Goal: Communication & Community: Participate in discussion

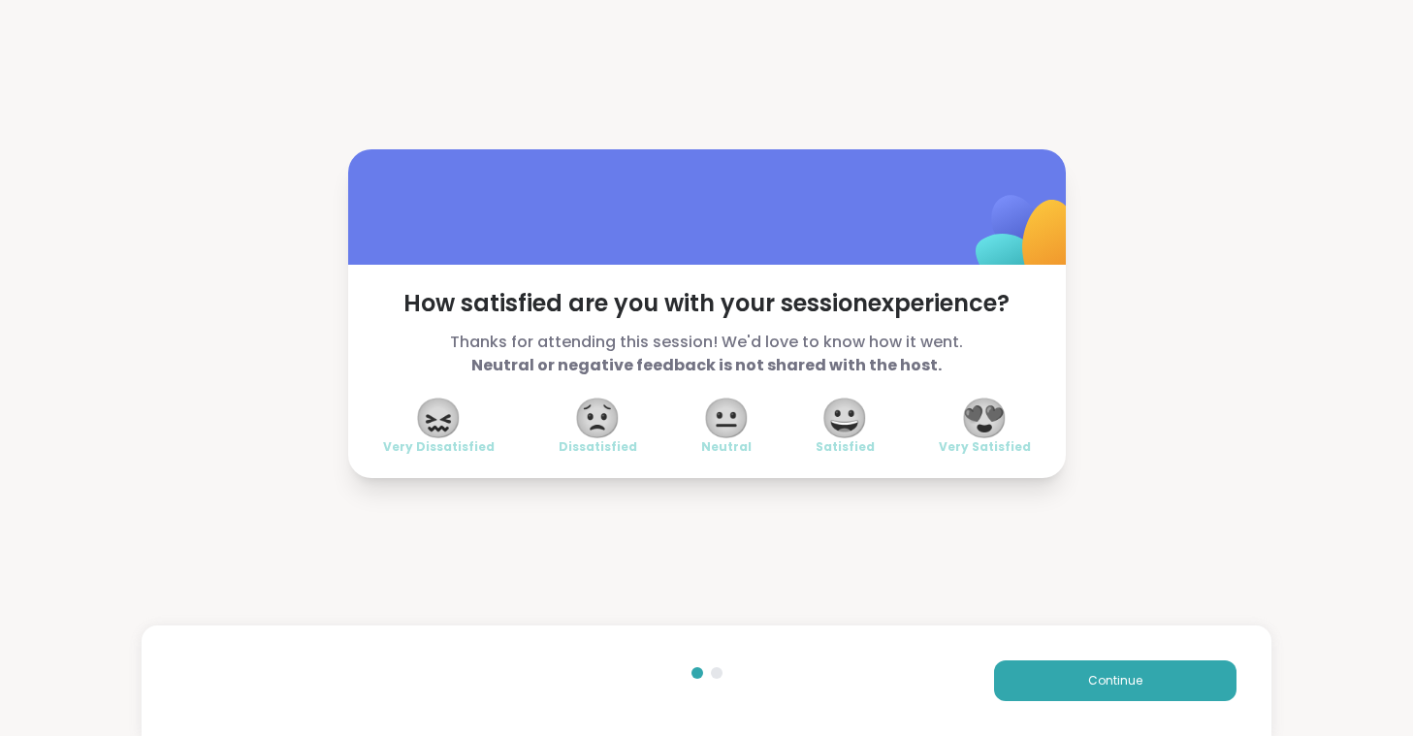
click at [986, 414] on span "😍" at bounding box center [984, 417] width 48 height 35
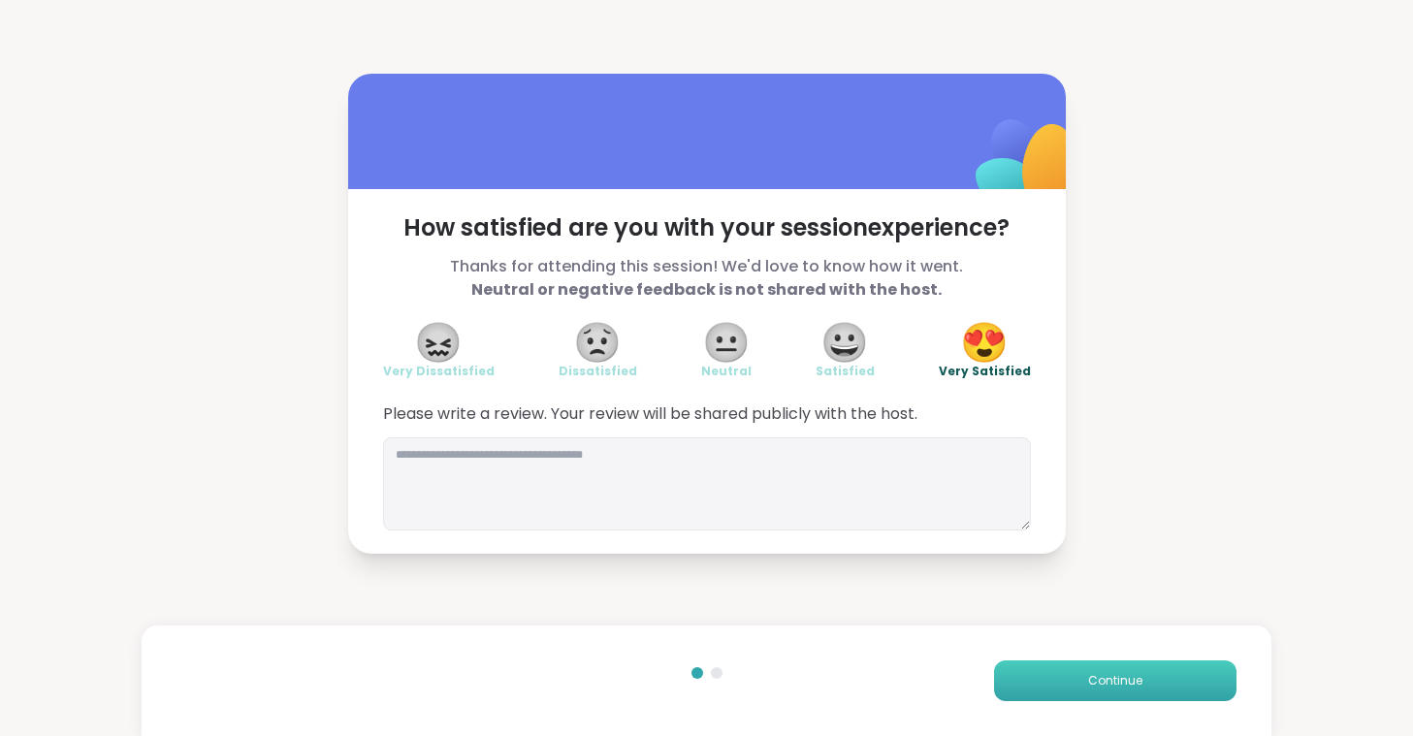
click at [1071, 671] on button "Continue" at bounding box center [1115, 680] width 242 height 41
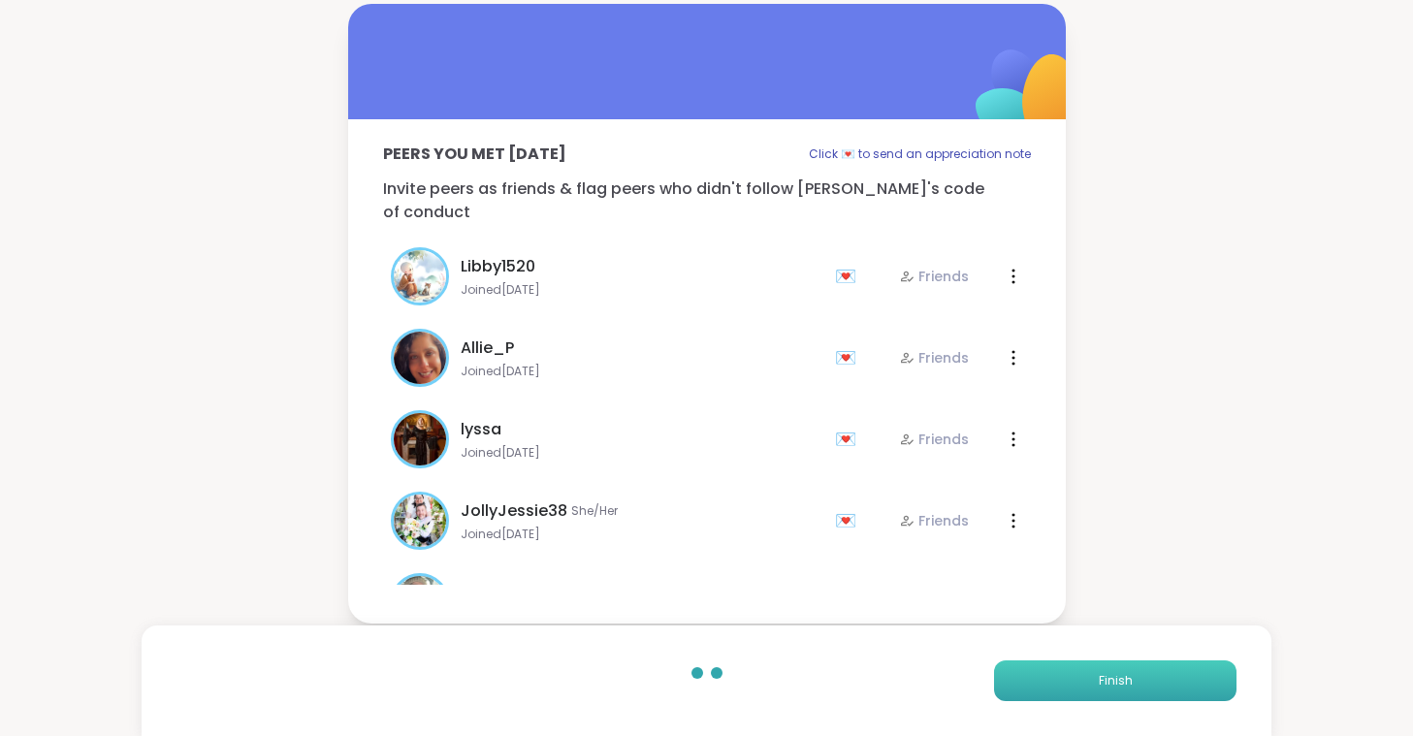
click at [1071, 671] on button "Finish" at bounding box center [1115, 680] width 242 height 41
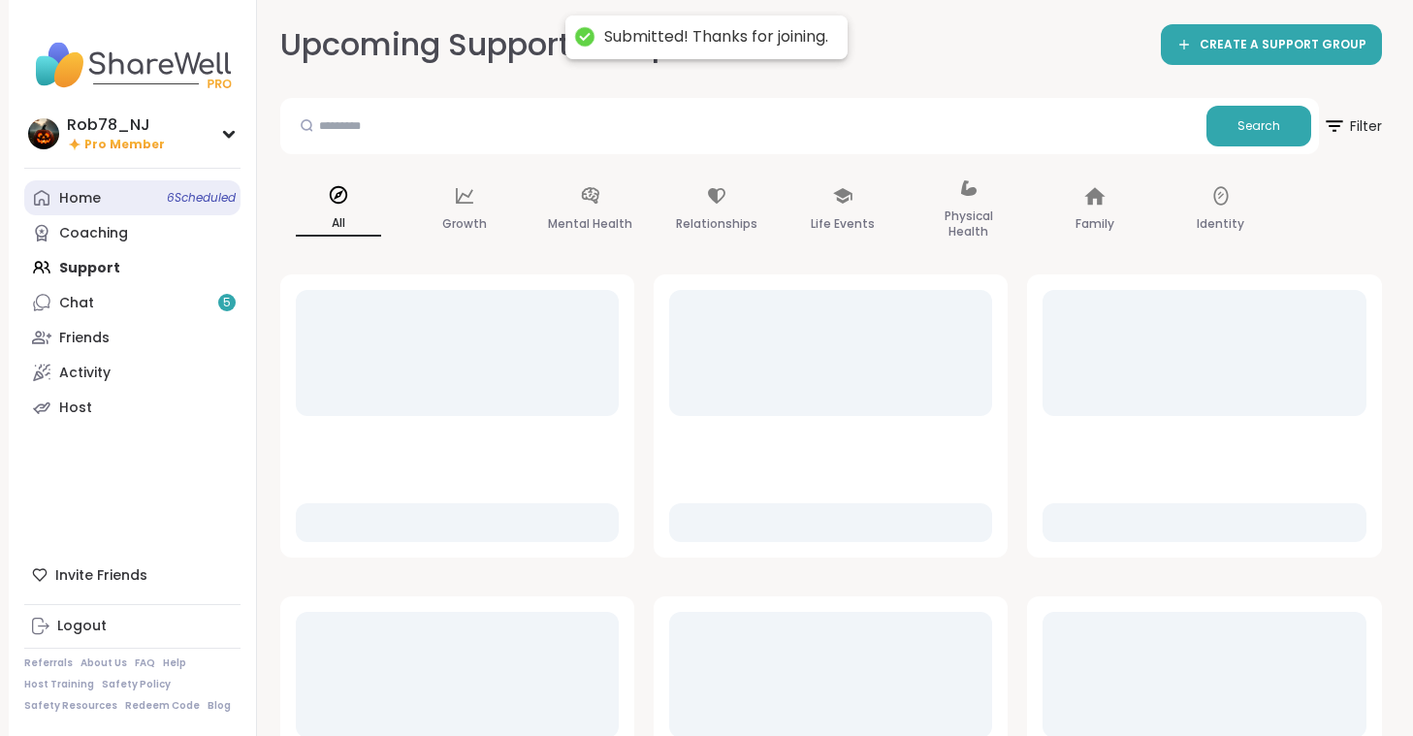
click at [93, 198] on div "Home 6 Scheduled" at bounding box center [80, 198] width 42 height 19
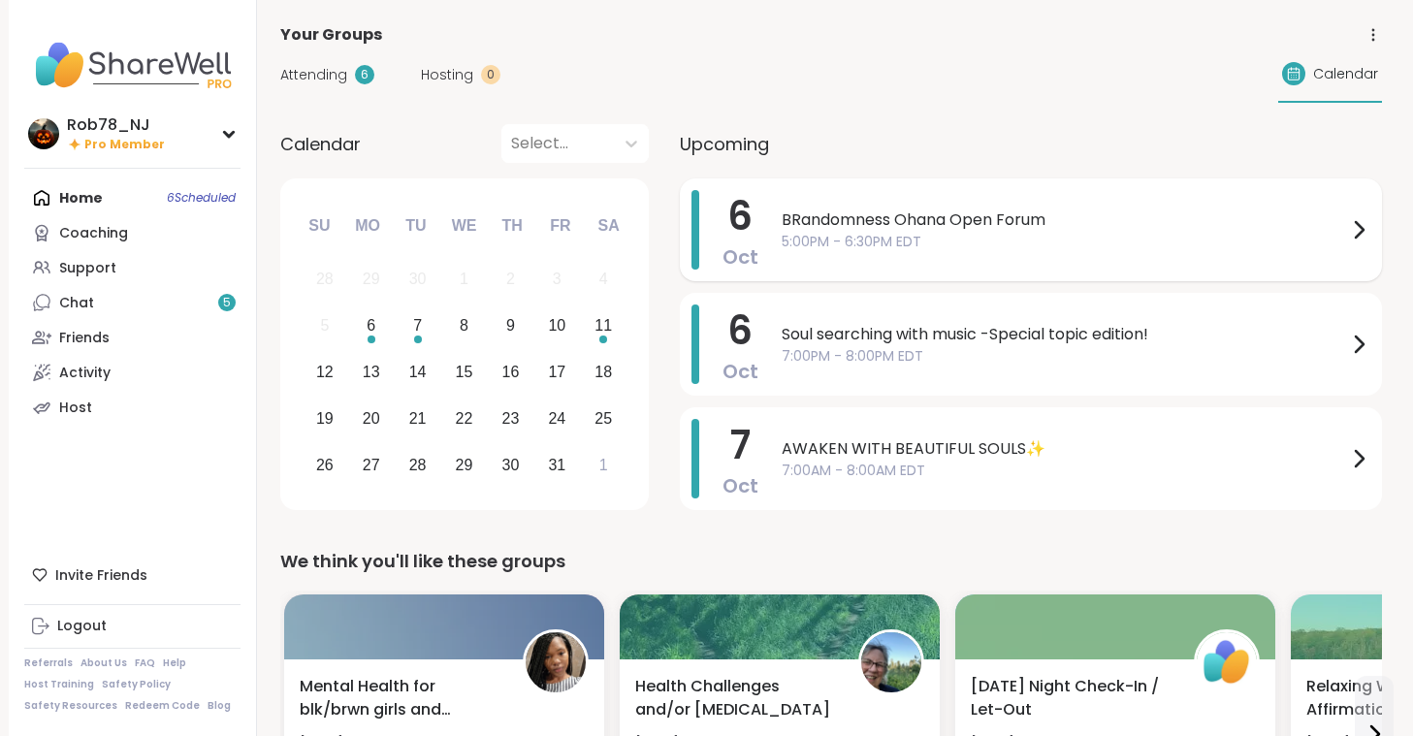
click at [930, 247] on span "5:00PM - 6:30PM EDT" at bounding box center [1063, 242] width 565 height 20
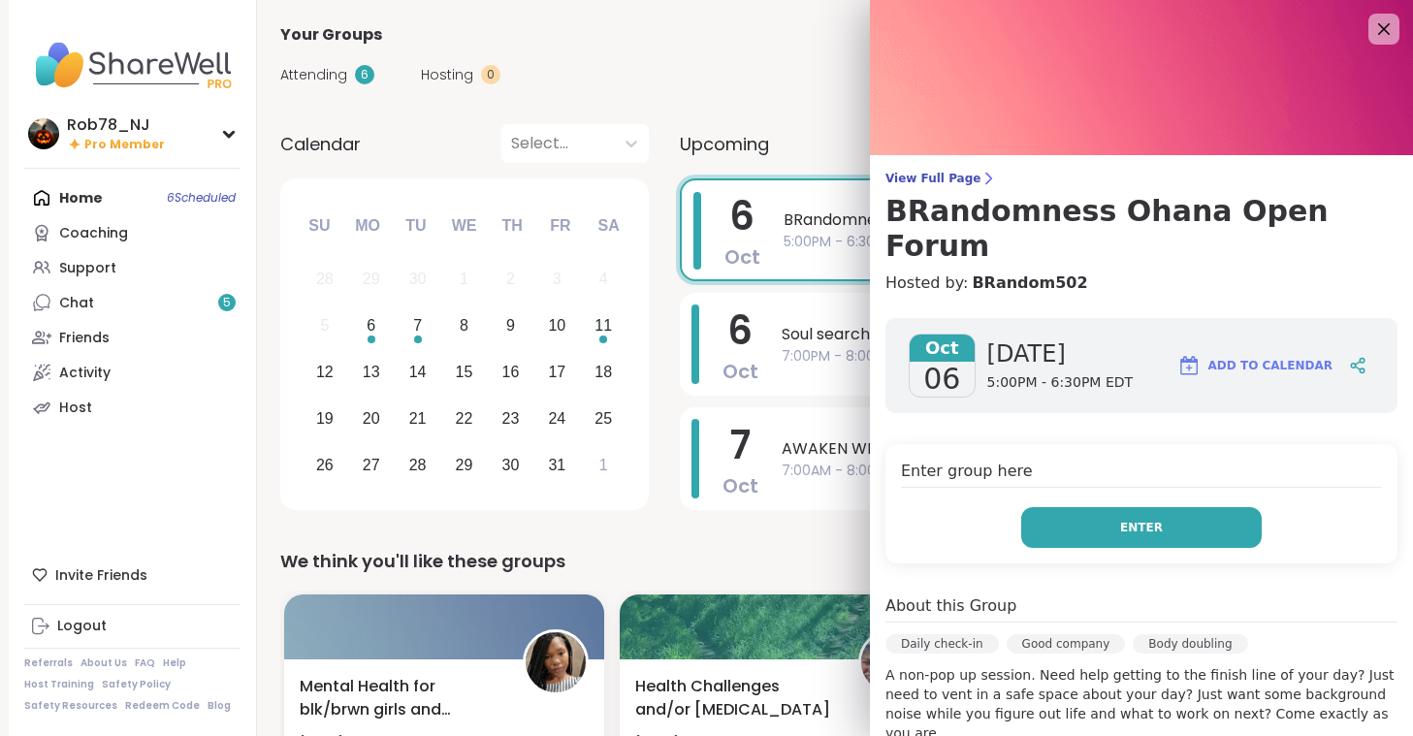
click at [1093, 507] on button "Enter" at bounding box center [1141, 527] width 240 height 41
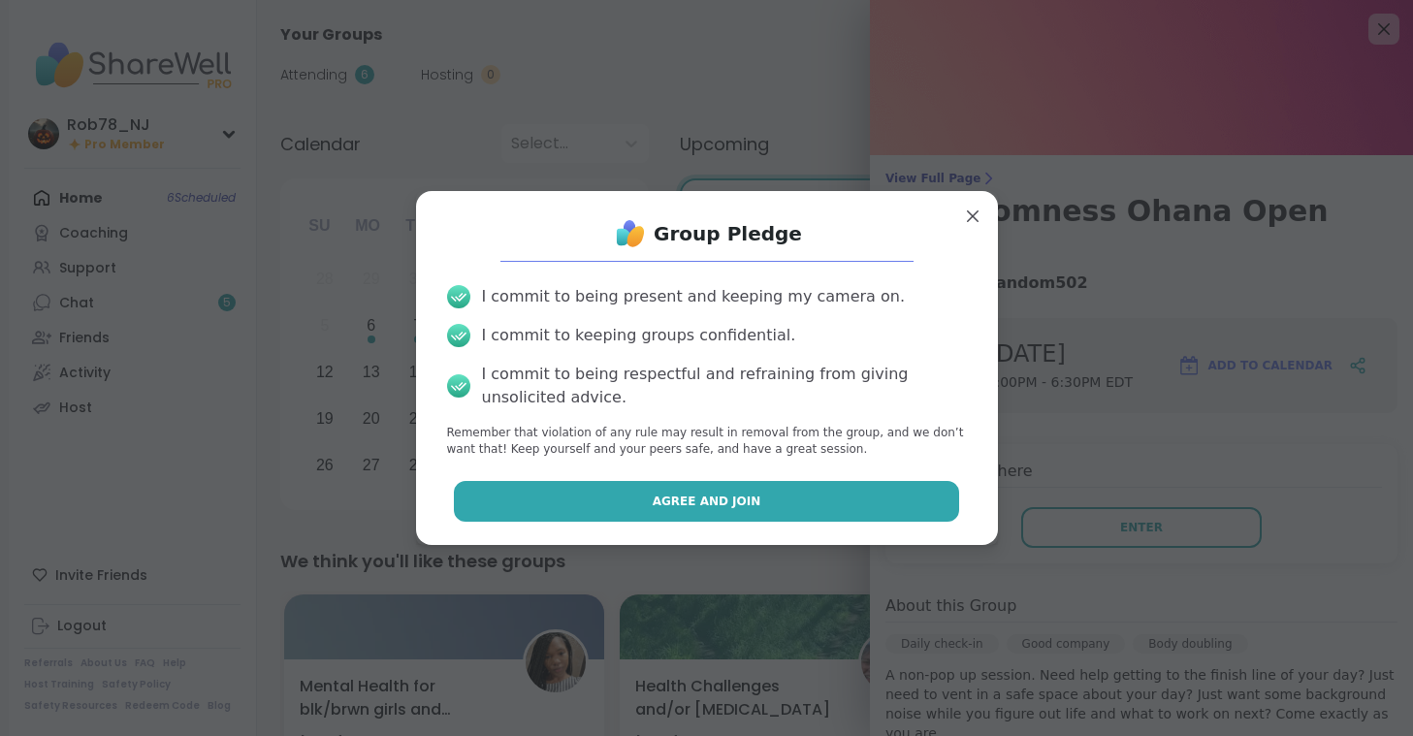
click at [577, 497] on button "Agree and Join" at bounding box center [706, 501] width 505 height 41
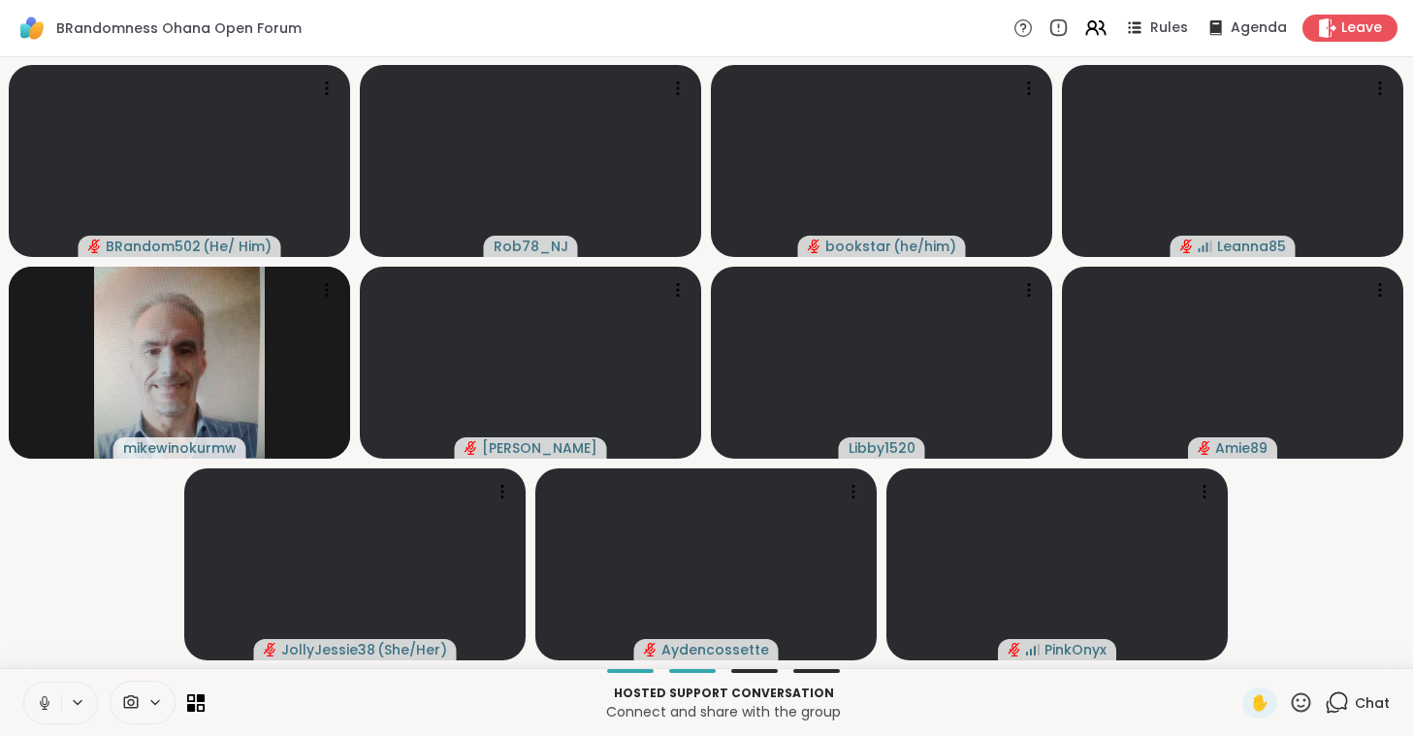
click at [145, 706] on span at bounding box center [129, 702] width 37 height 18
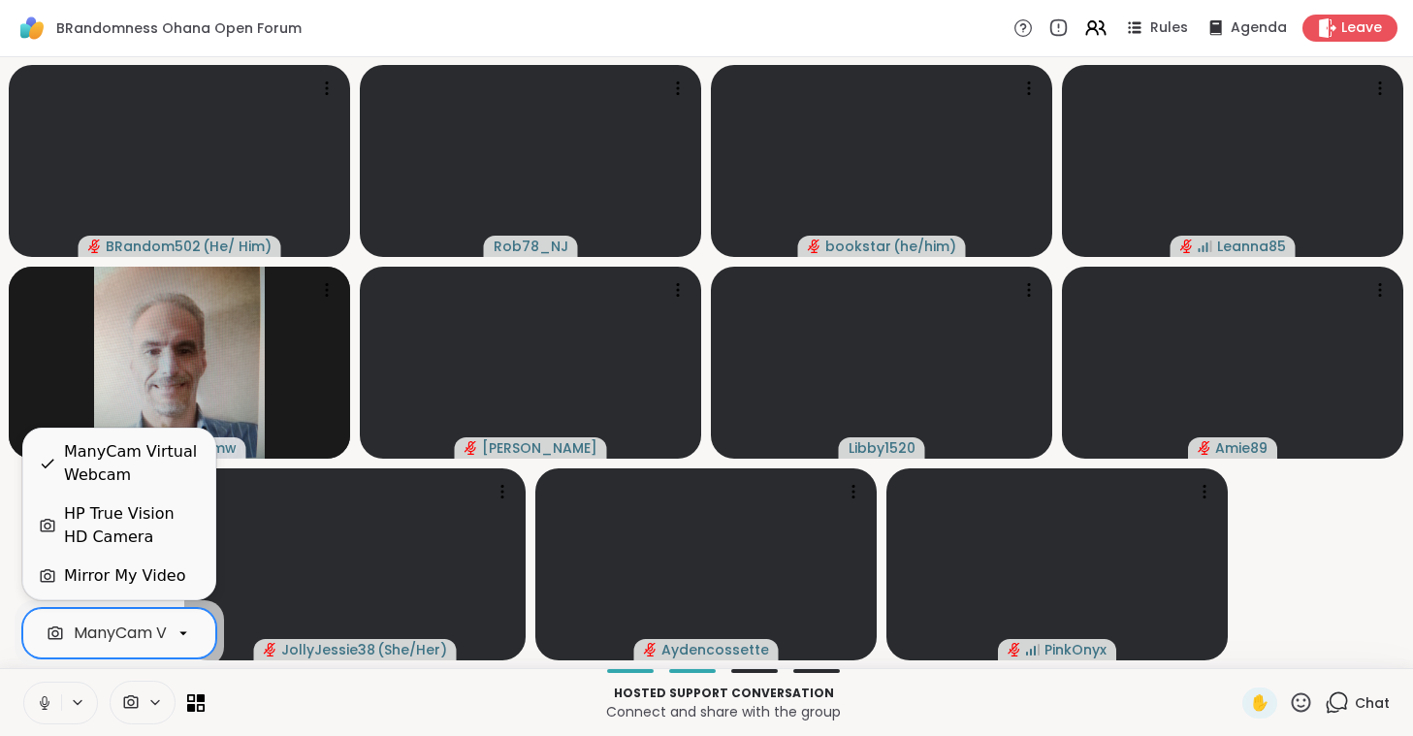
click at [155, 636] on div "ManyCam Virtual Webcam" at bounding box center [177, 633] width 207 height 23
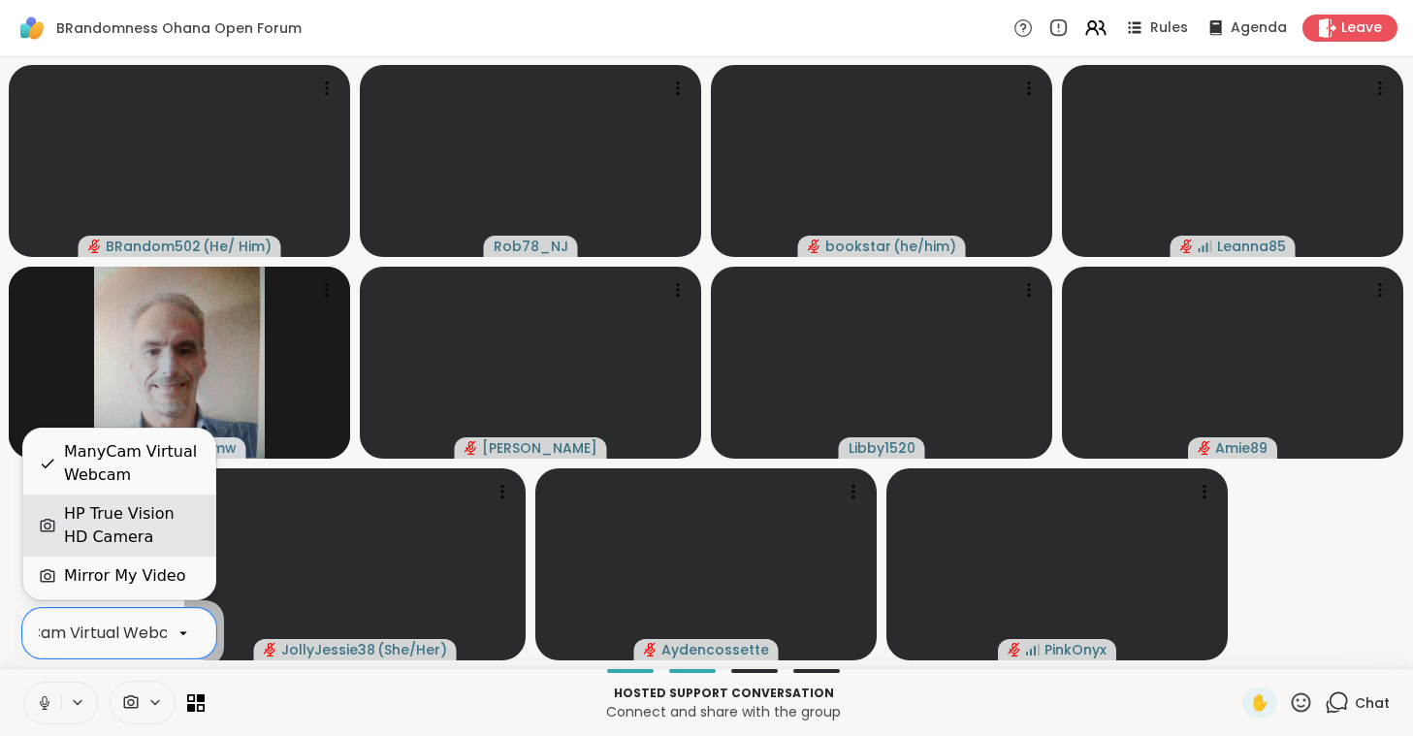
click at [140, 532] on div "HP True Vision HD Camera" at bounding box center [132, 525] width 136 height 47
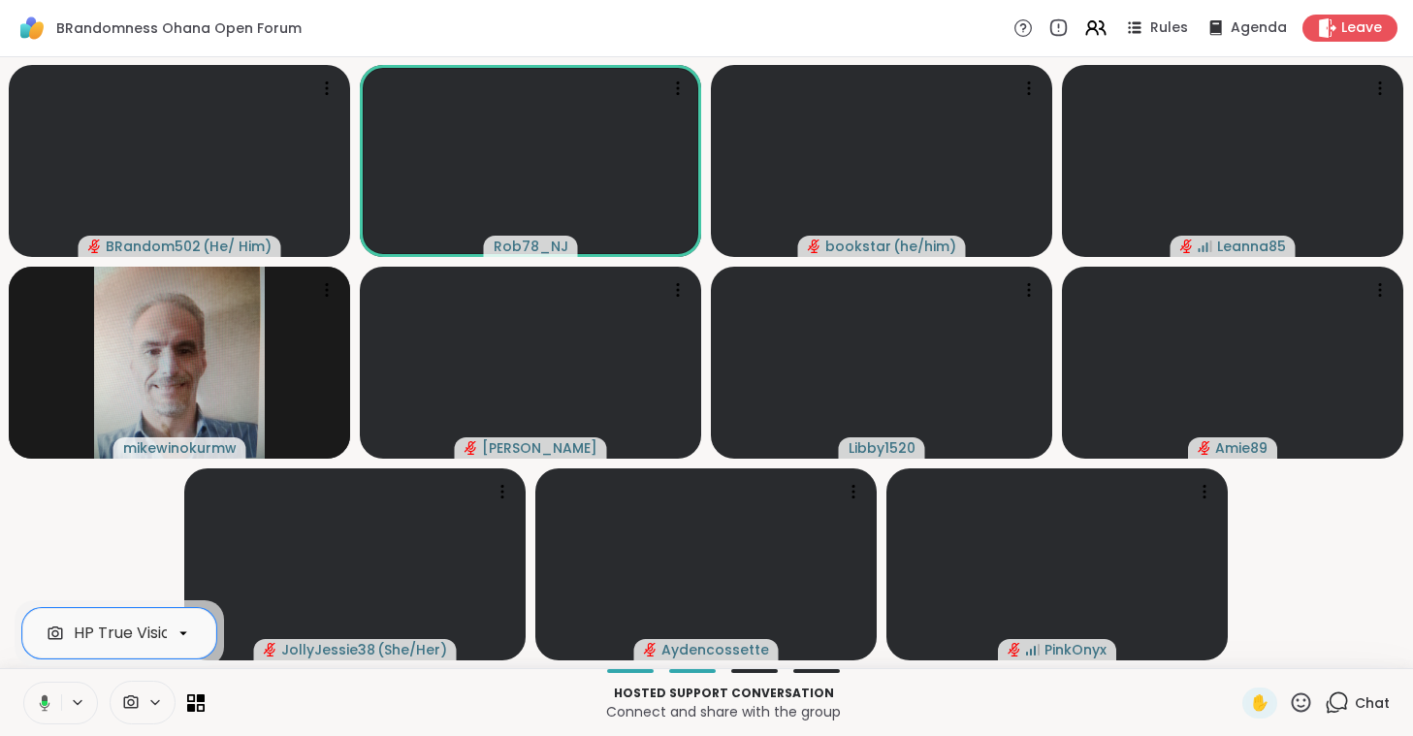
click at [43, 703] on icon at bounding box center [45, 702] width 6 height 5
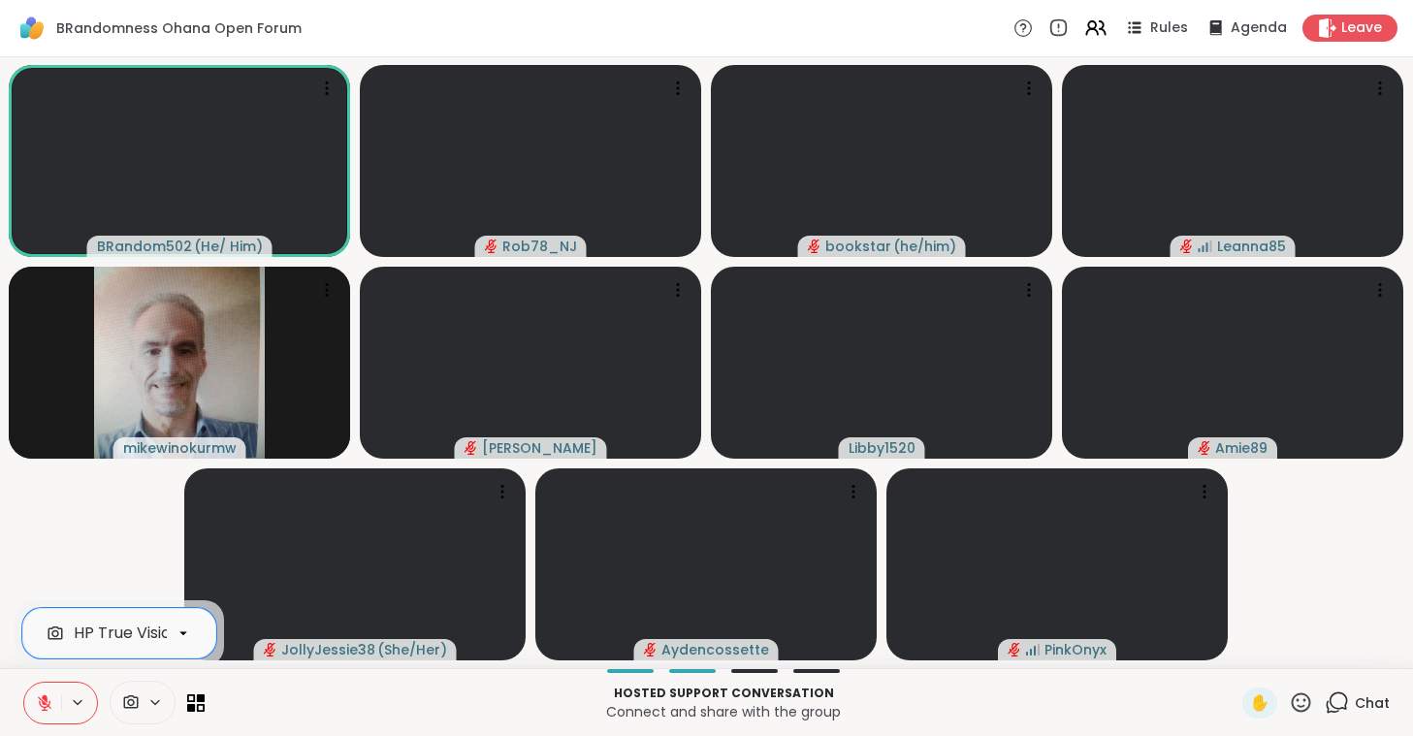
click at [43, 703] on icon at bounding box center [45, 703] width 14 height 14
